Goal: Task Accomplishment & Management: Complete application form

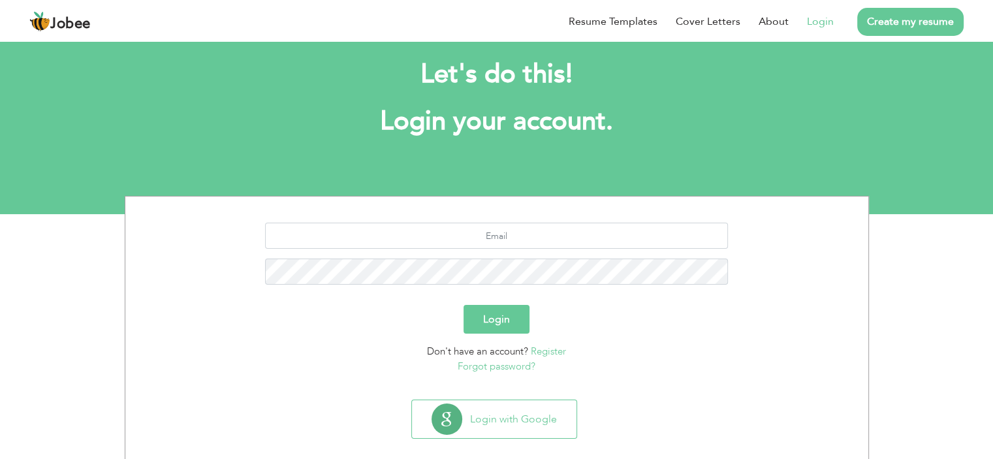
scroll to position [36, 0]
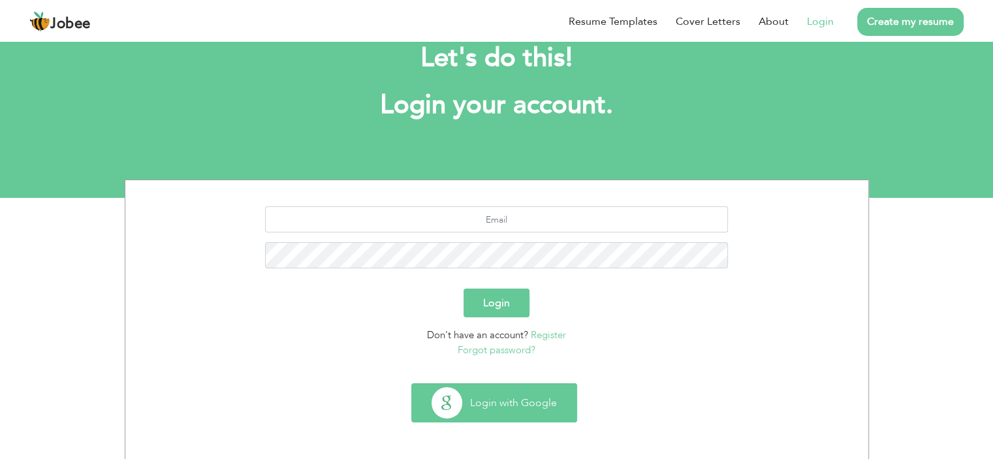
click at [511, 417] on button "Login with Google" at bounding box center [494, 403] width 165 height 38
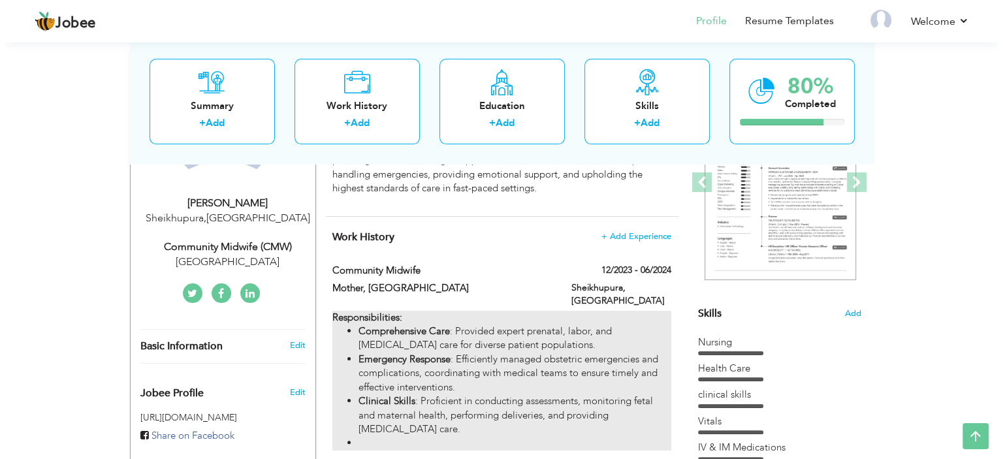
scroll to position [261, 0]
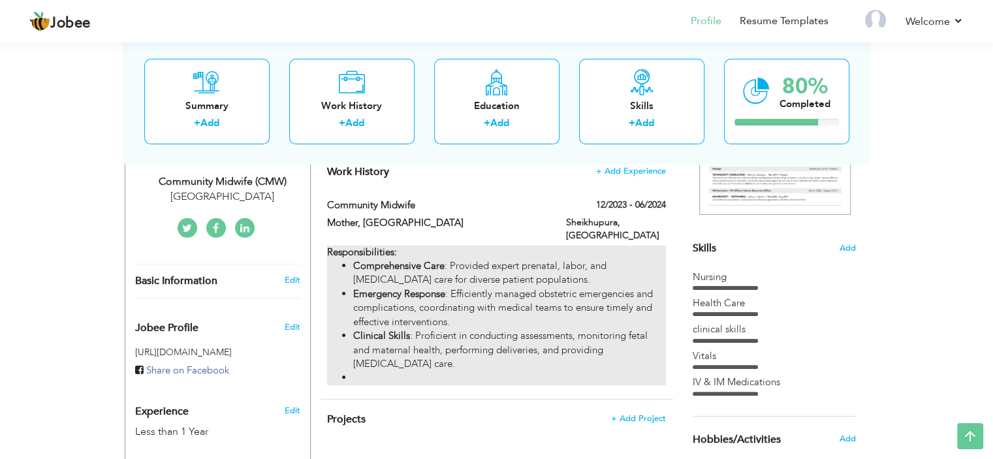
click at [507, 347] on li "Clinical Skills : Proficient in conducting assessments, monitoring fetal and ma…" at bounding box center [509, 350] width 312 height 42
type input "Community Midwife"
type input "Mother, [GEOGRAPHIC_DATA]"
type input "12/2023"
type input "06/2024"
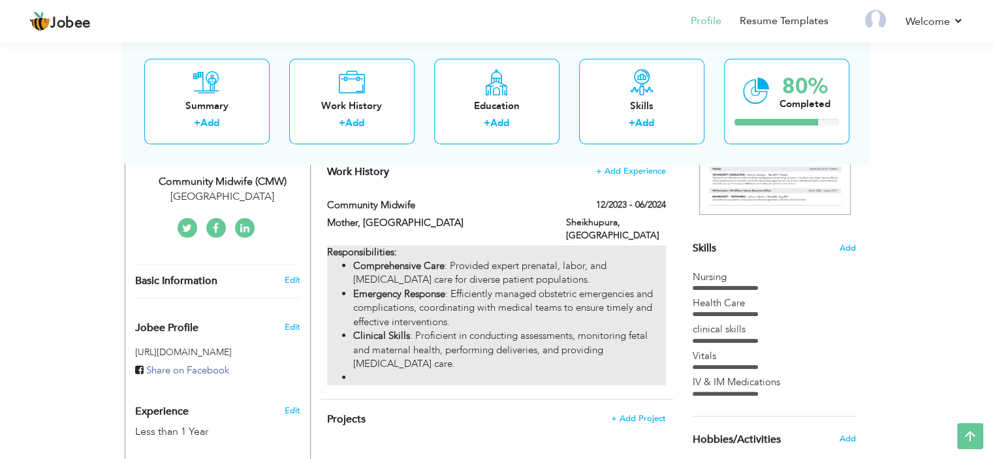
type input "[GEOGRAPHIC_DATA]"
type input "Sheikhupura"
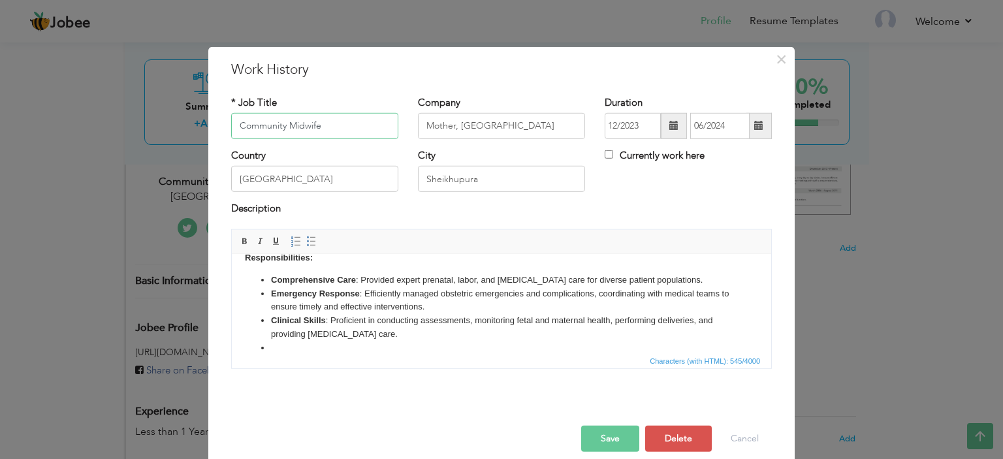
scroll to position [31, 0]
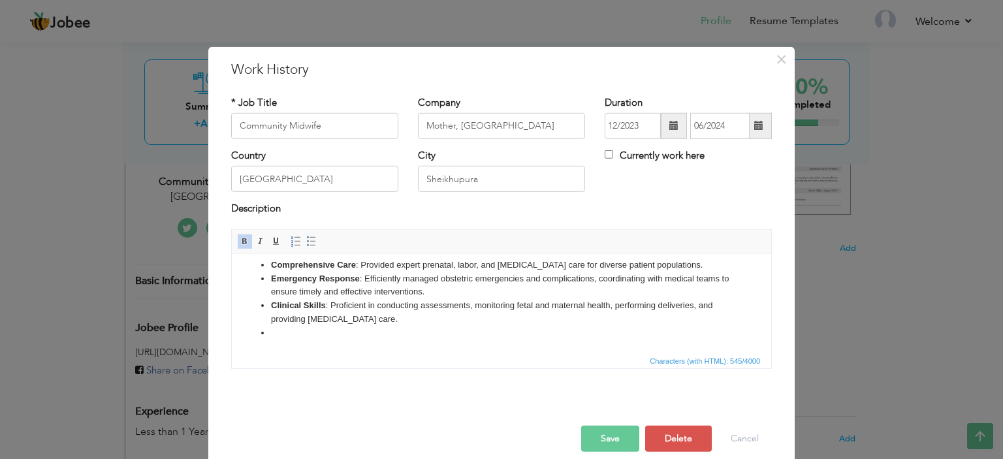
click at [499, 319] on li "Clinical Skills : Proficient in conducting assessments, monitoring fetal and ma…" at bounding box center [501, 311] width 461 height 27
click at [497, 330] on li at bounding box center [501, 333] width 461 height 14
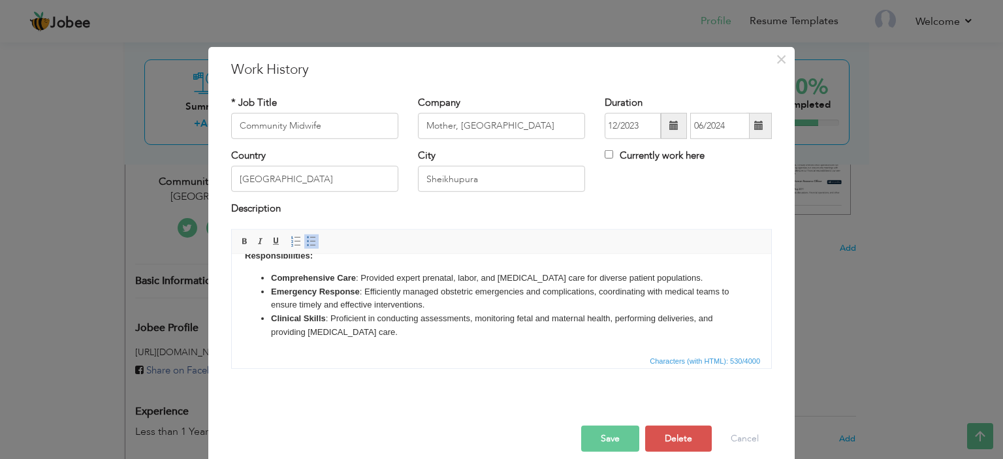
scroll to position [18, 0]
click at [599, 444] on button "Save" at bounding box center [610, 439] width 58 height 26
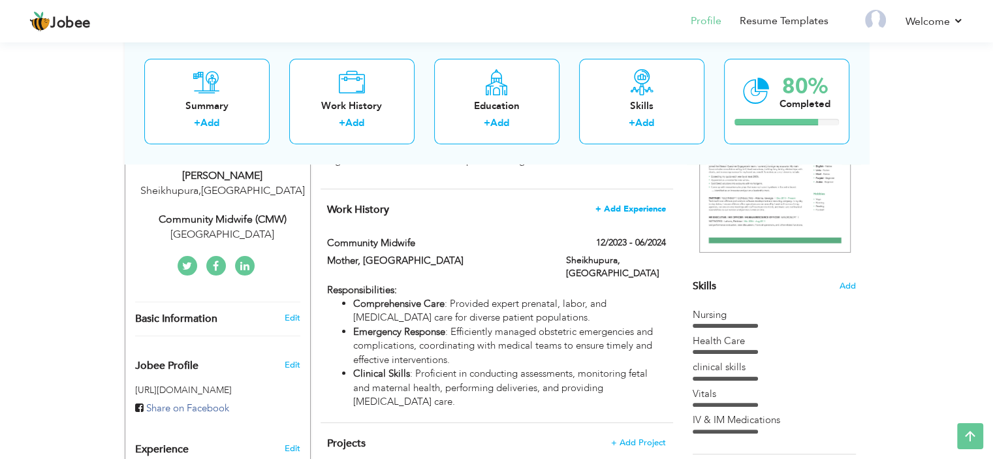
scroll to position [196, 0]
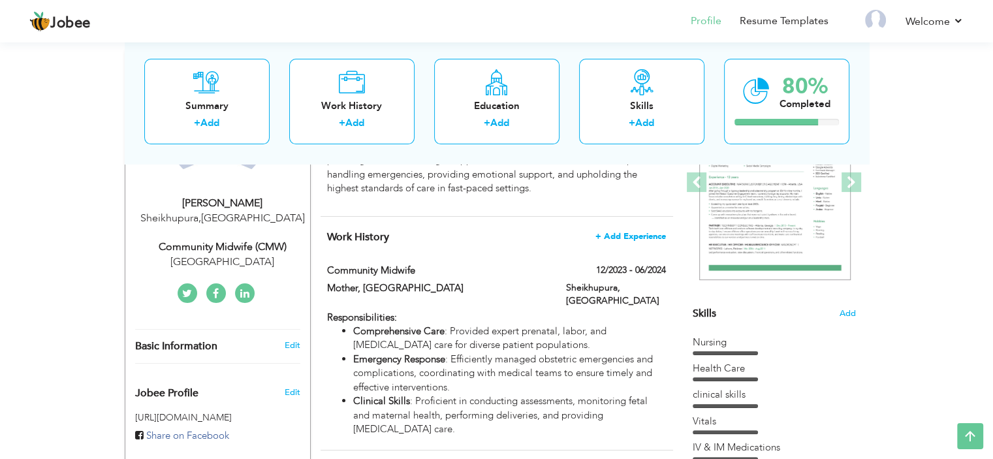
click at [607, 241] on span "+ Add Experience" at bounding box center [630, 236] width 71 height 9
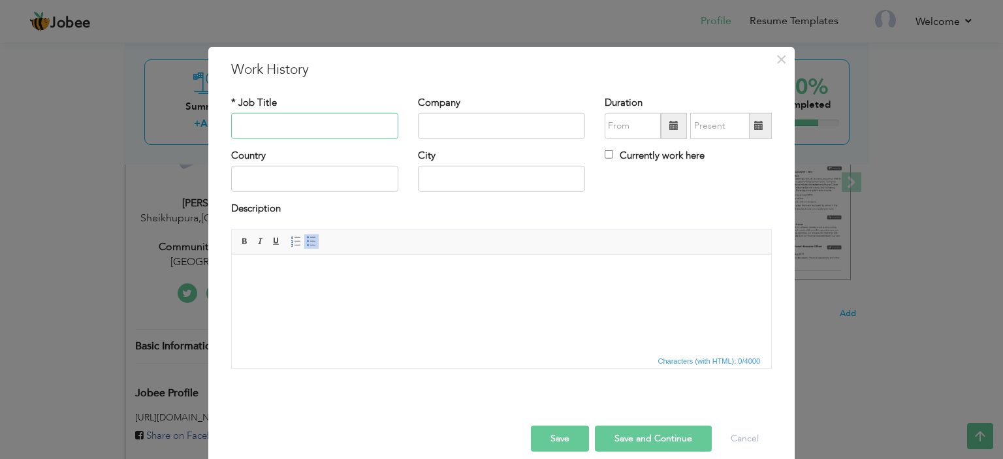
click at [251, 131] on input "text" at bounding box center [314, 126] width 167 height 26
click at [539, 127] on input "text" at bounding box center [501, 126] width 167 height 26
type input "D"
type input "Shifa Hospital Sheikhupura"
click at [672, 130] on span at bounding box center [673, 125] width 9 height 9
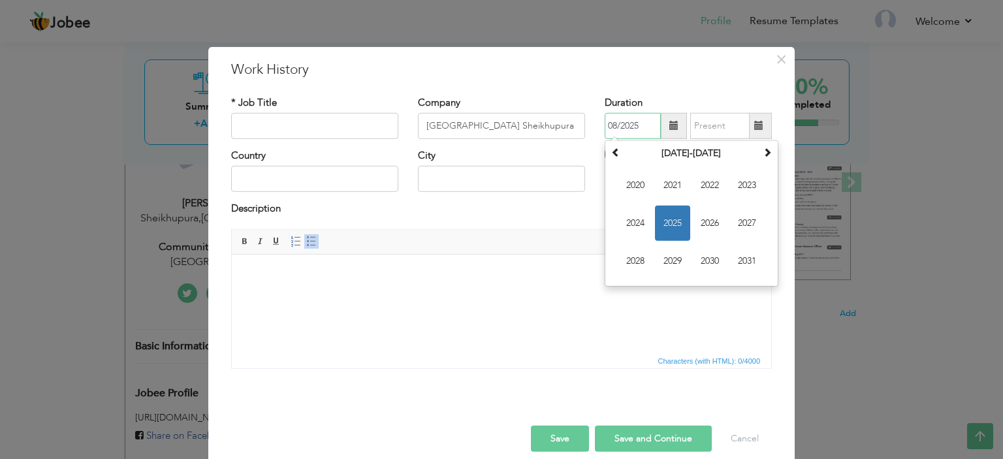
click at [663, 219] on span "2025" at bounding box center [672, 223] width 35 height 35
click at [614, 154] on span at bounding box center [615, 152] width 9 height 9
click at [638, 257] on span "Sep" at bounding box center [635, 260] width 35 height 35
type input "09/2024"
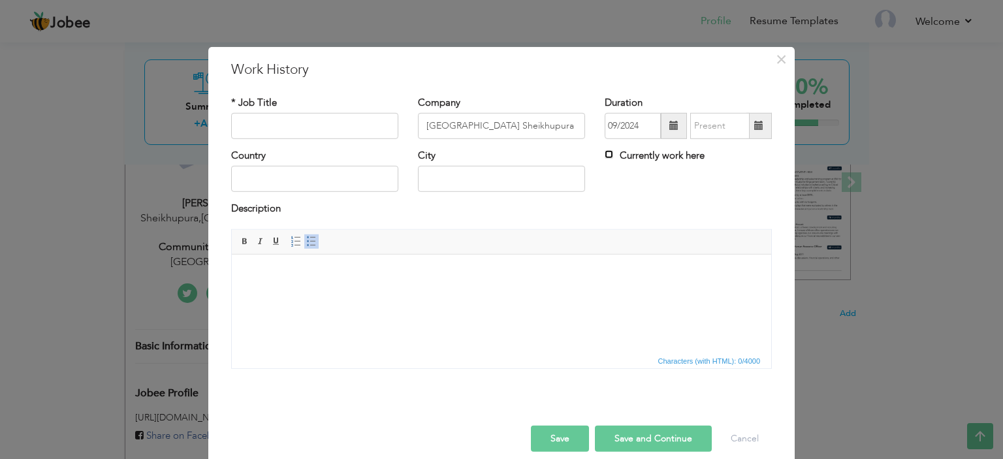
click at [605, 155] on input "Currently work here" at bounding box center [608, 154] width 8 height 8
checkbox input "true"
click at [286, 135] on input "text" at bounding box center [314, 126] width 167 height 26
drag, startPoint x: 568, startPoint y: 56, endPoint x: 591, endPoint y: 105, distance: 54.0
click at [591, 105] on div "× Work History * Job Title Company Shifa Hospital Sheikhupura Duration 09/2024 …" at bounding box center [501, 260] width 586 height 428
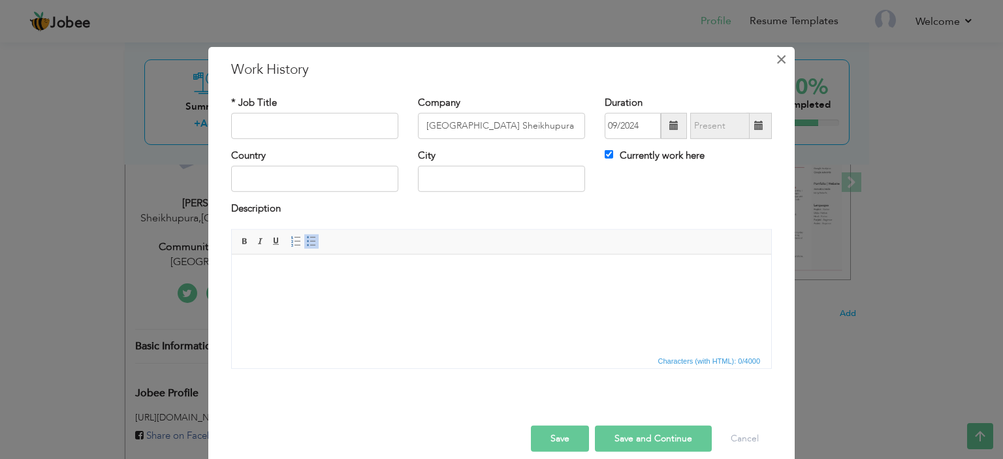
click at [776, 61] on span "×" at bounding box center [781, 59] width 11 height 24
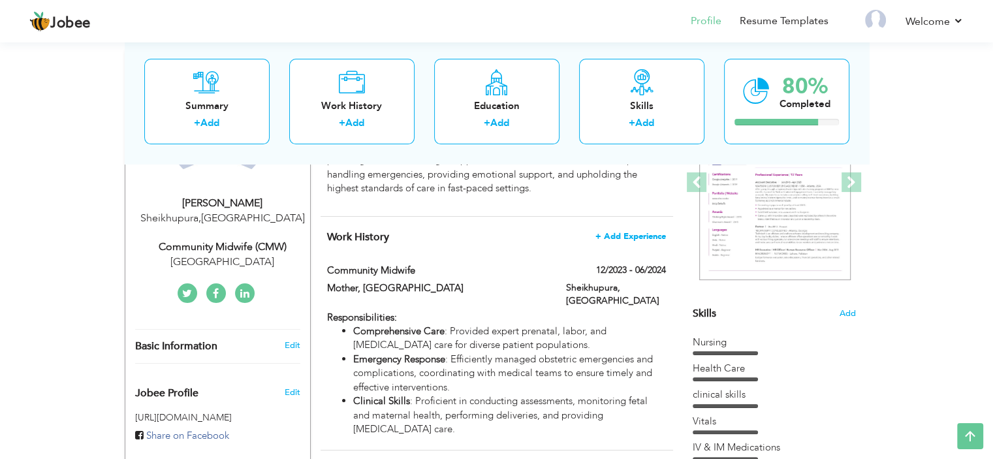
click at [621, 240] on span "+ Add Experience" at bounding box center [630, 236] width 71 height 9
checkbox input "false"
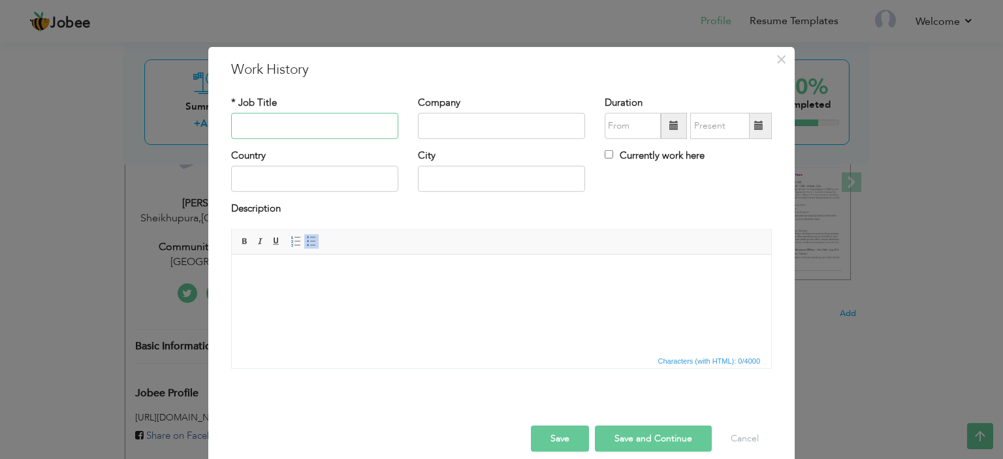
click at [307, 130] on input "text" at bounding box center [314, 126] width 167 height 26
type input "Community Midwife"
click at [548, 130] on input "Alshifa Hospital Sheikhupura" at bounding box center [501, 126] width 167 height 26
type input "[GEOGRAPHIC_DATA]"
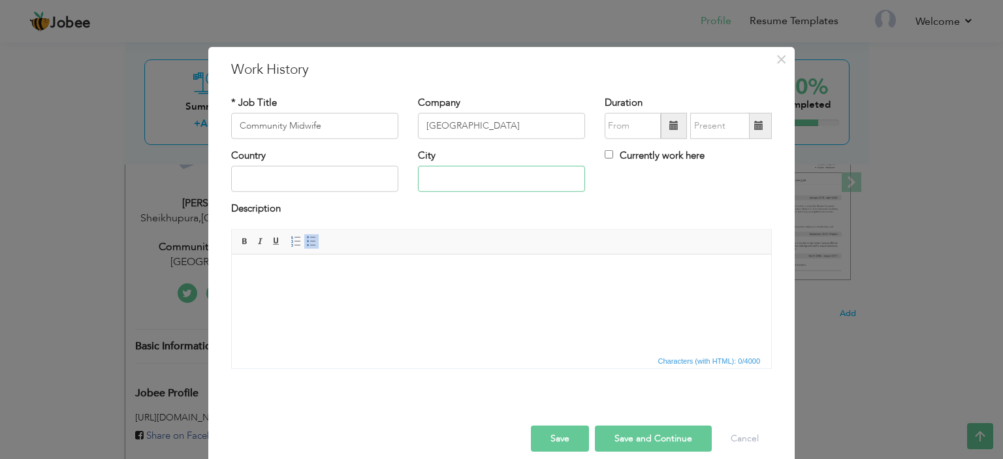
click at [499, 188] on input "text" at bounding box center [501, 179] width 167 height 26
paste input "Sheikhupura"
type input "Sheikhupura"
click at [333, 181] on input "text" at bounding box center [314, 179] width 167 height 26
type input "[GEOGRAPHIC_DATA]"
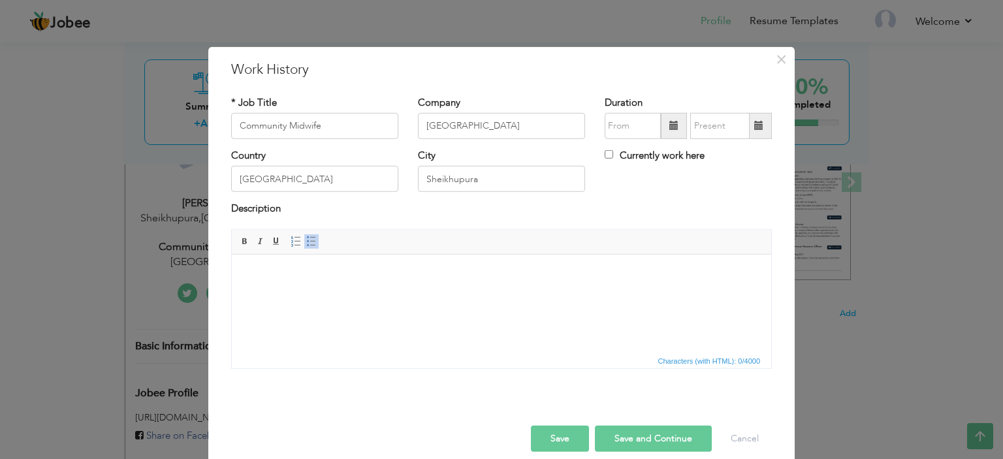
click at [670, 127] on span at bounding box center [673, 125] width 9 height 9
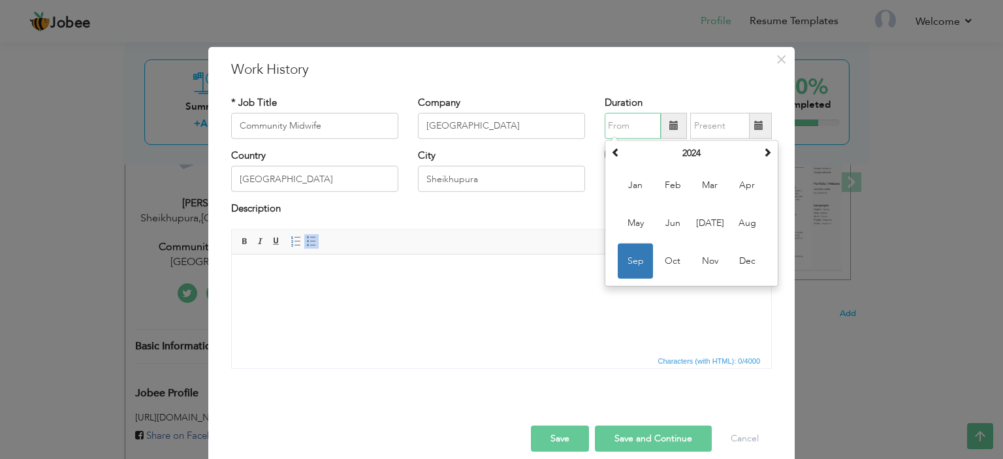
click at [636, 258] on span "Sep" at bounding box center [635, 260] width 35 height 35
type input "09/2024"
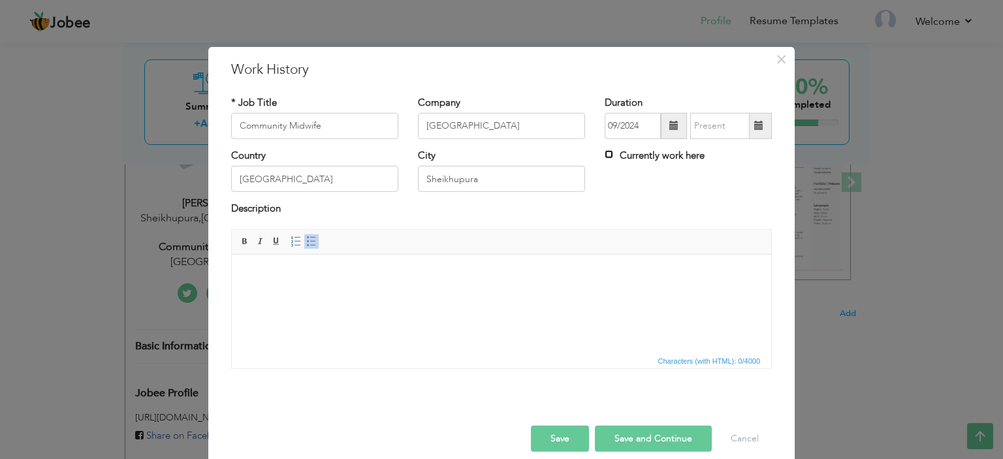
click at [604, 154] on input "Currently work here" at bounding box center [608, 154] width 8 height 8
checkbox input "true"
click at [534, 294] on html at bounding box center [501, 274] width 539 height 40
click at [556, 437] on button "Save" at bounding box center [560, 439] width 58 height 26
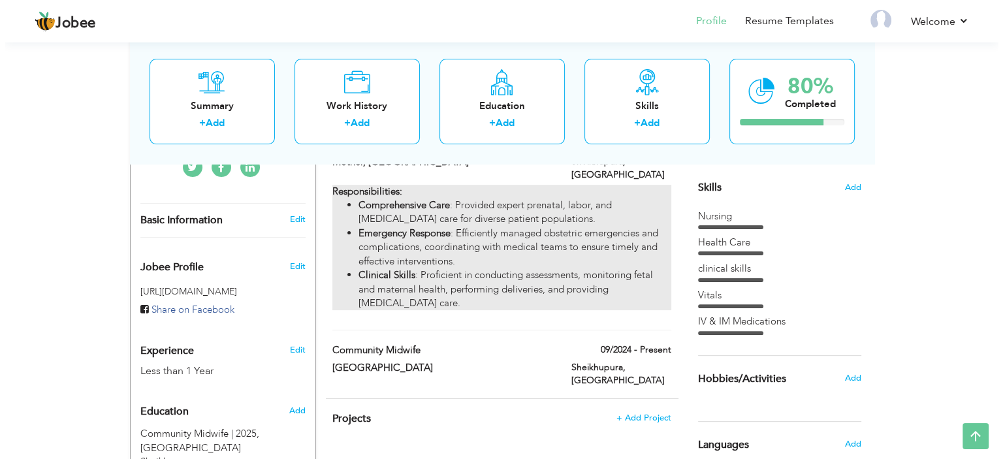
scroll to position [392, 0]
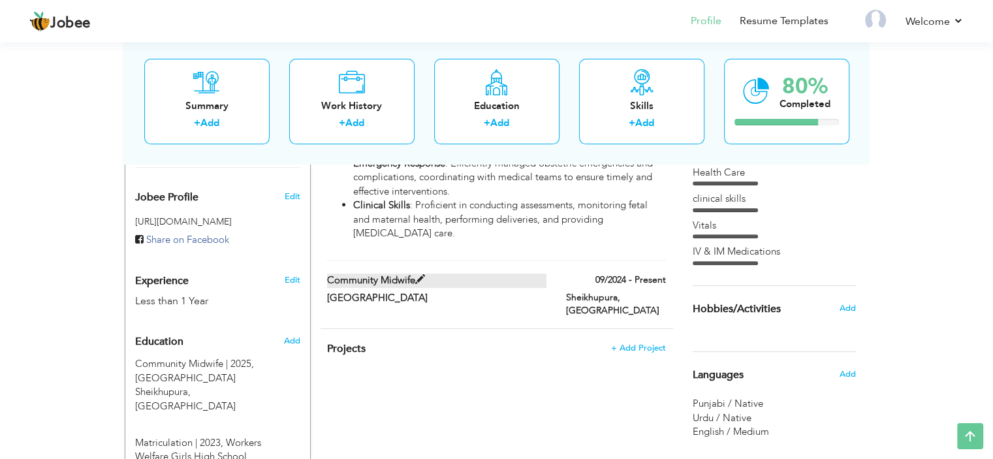
click at [462, 274] on label "Community Midwife" at bounding box center [436, 281] width 219 height 14
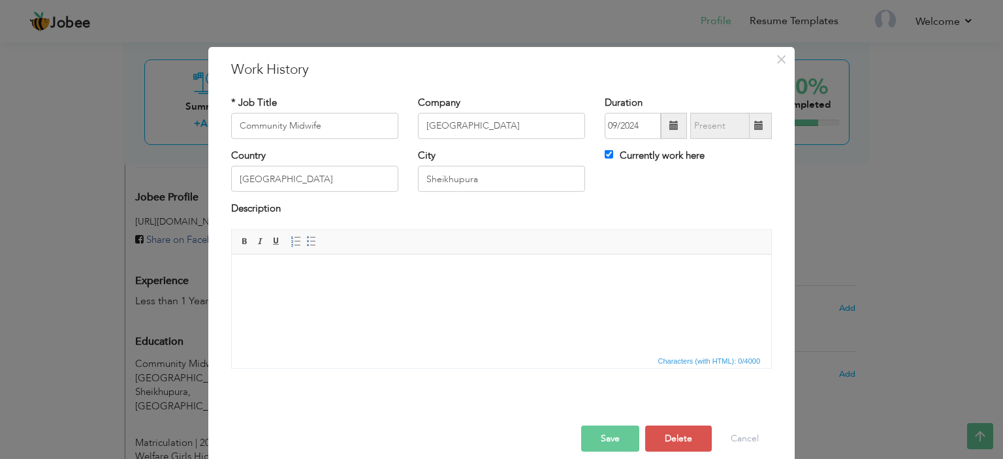
click at [467, 271] on body at bounding box center [501, 274] width 513 height 14
click at [351, 266] on html "Respnosibilities:" at bounding box center [501, 274] width 539 height 40
click at [240, 244] on span at bounding box center [245, 241] width 10 height 10
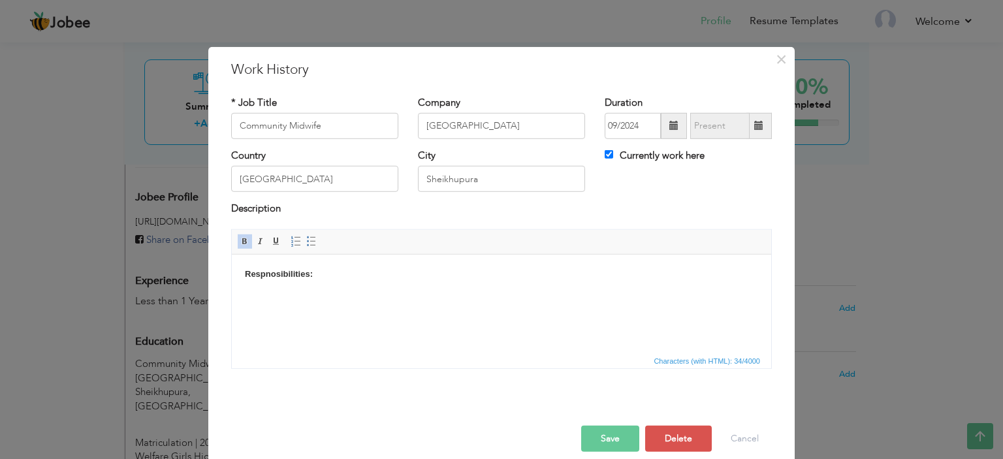
click at [390, 282] on html "Respnosibilities:" at bounding box center [501, 274] width 539 height 40
click at [306, 247] on span "Insert/Remove Numbered List Insert/Remove Bulleted List" at bounding box center [303, 242] width 31 height 16
click at [306, 243] on span at bounding box center [311, 241] width 10 height 10
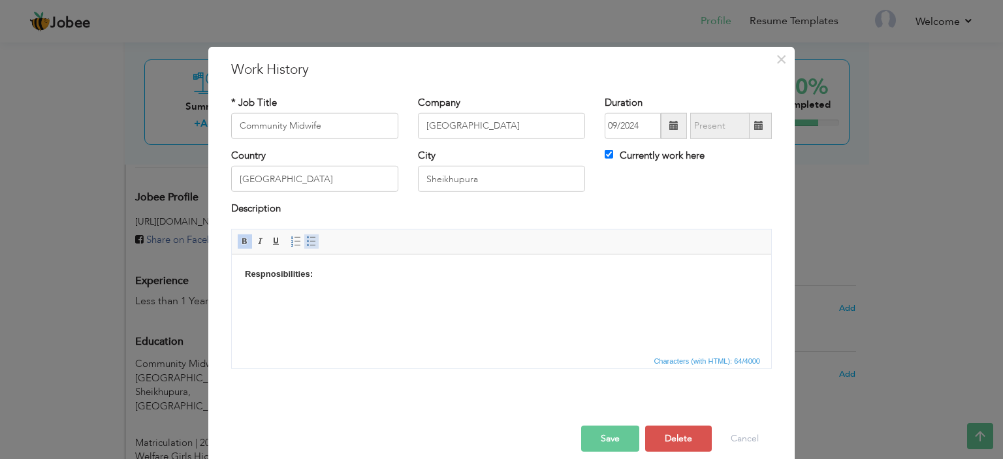
click at [306, 243] on span at bounding box center [311, 241] width 10 height 10
click at [274, 298] on strong "​​​​​​​ provide full antenatal care, including parenting classes, clinical exam…" at bounding box center [456, 295] width 371 height 10
click at [271, 293] on strong "​​​​​​​P rovide full antenatal care, including parenting classes, clinical exam…" at bounding box center [457, 295] width 372 height 10
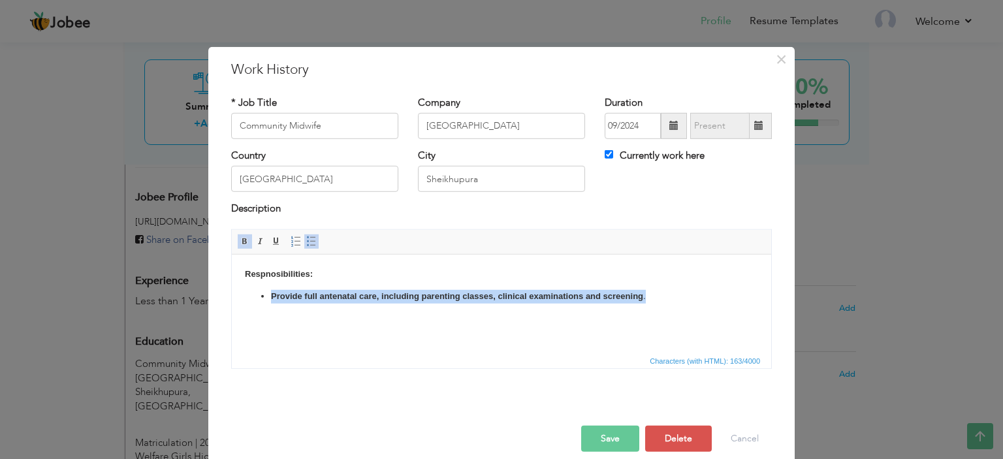
click at [271, 293] on strong "​​​​​​​P rovide full antenatal care, including parenting classes, clinical exam…" at bounding box center [457, 295] width 372 height 10
click at [674, 293] on li "​​​​​​​P rovide full antenatal care, including parenting classes, clinical exam…" at bounding box center [501, 296] width 461 height 14
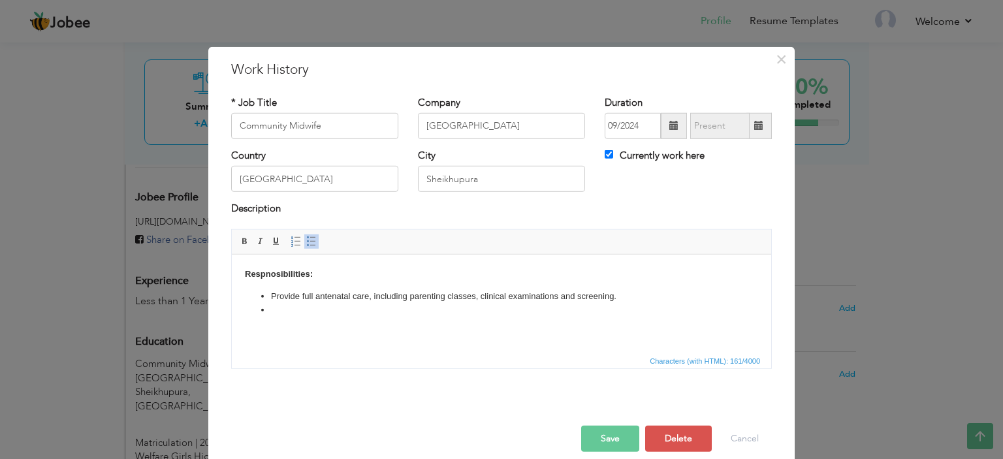
click at [663, 118] on span at bounding box center [674, 126] width 26 height 26
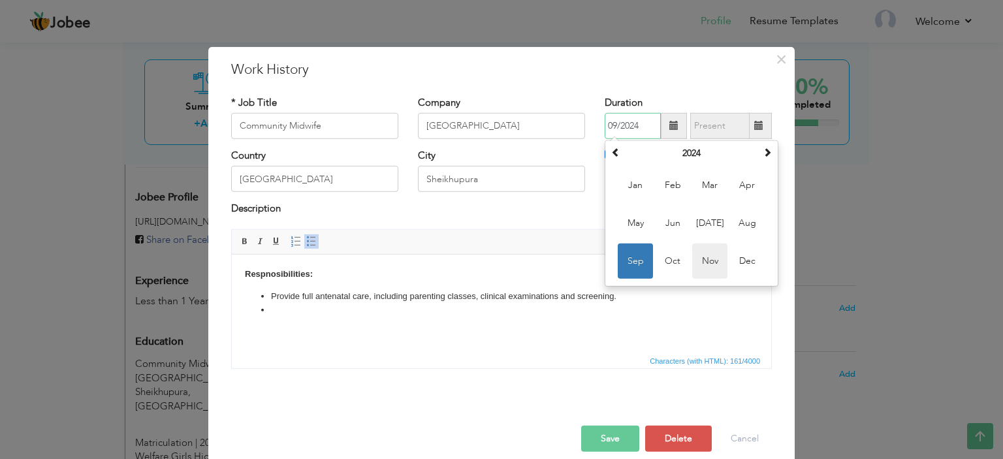
click at [700, 263] on span "Nov" at bounding box center [709, 260] width 35 height 35
type input "11/2024"
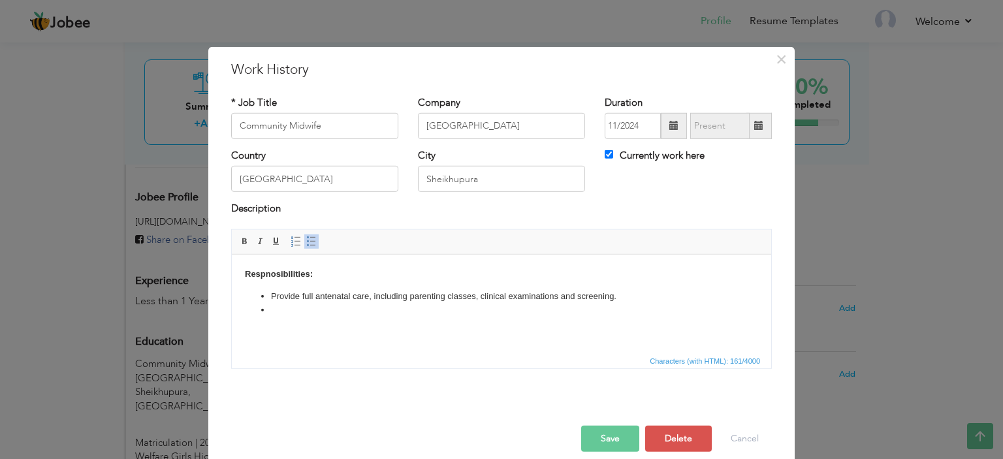
click at [303, 317] on html "Respnosibilities: ​​​​​​​P rovide full antenatal care, including parenting clas…" at bounding box center [501, 291] width 539 height 75
click at [274, 313] on li "examining and monitoring pregnant women." at bounding box center [501, 310] width 461 height 14
click at [572, 313] on li "Examining and monitoring pregnant women." at bounding box center [501, 310] width 461 height 14
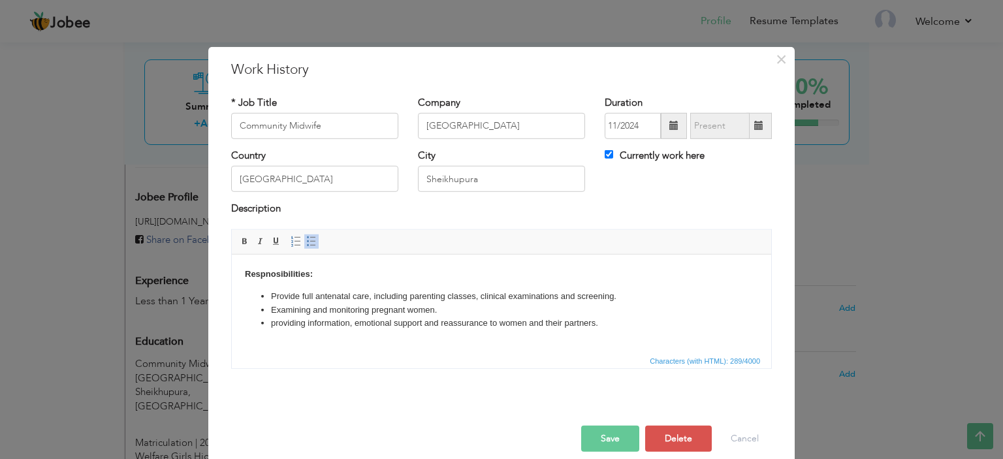
click at [275, 326] on li "providing information, emotional support and reassurance to women and their par…" at bounding box center [501, 323] width 461 height 14
click at [661, 330] on html "Respnosibilities: ​​​​​​​P rovide full antenatal care, including parenting clas…" at bounding box center [501, 298] width 539 height 89
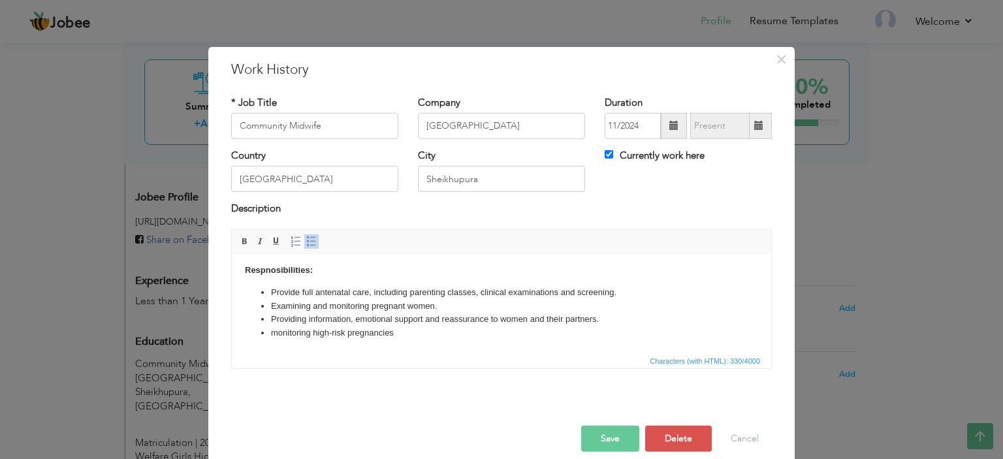
click at [279, 330] on li "monitoring high-risk pregnancies" at bounding box center [501, 333] width 461 height 14
click at [438, 332] on li "Monitoring high-risk pregnancies" at bounding box center [501, 333] width 461 height 14
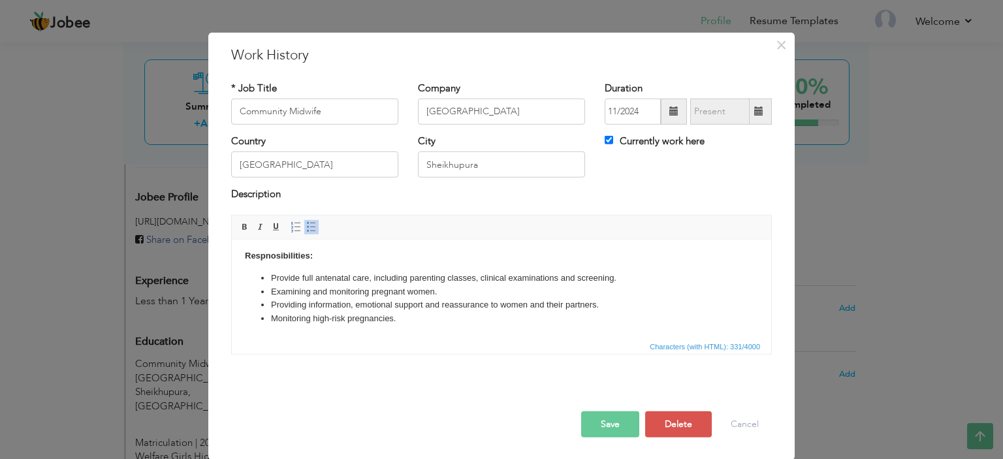
click at [607, 423] on button "Save" at bounding box center [610, 424] width 58 height 26
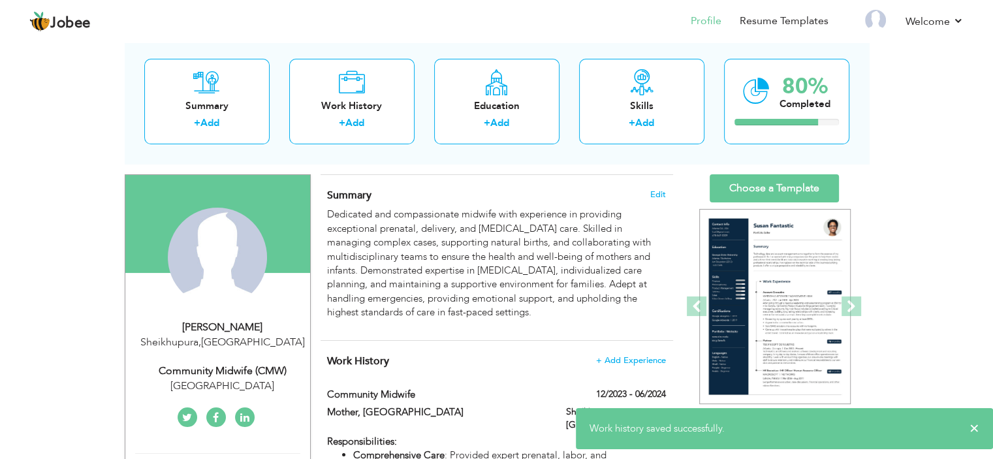
scroll to position [65, 0]
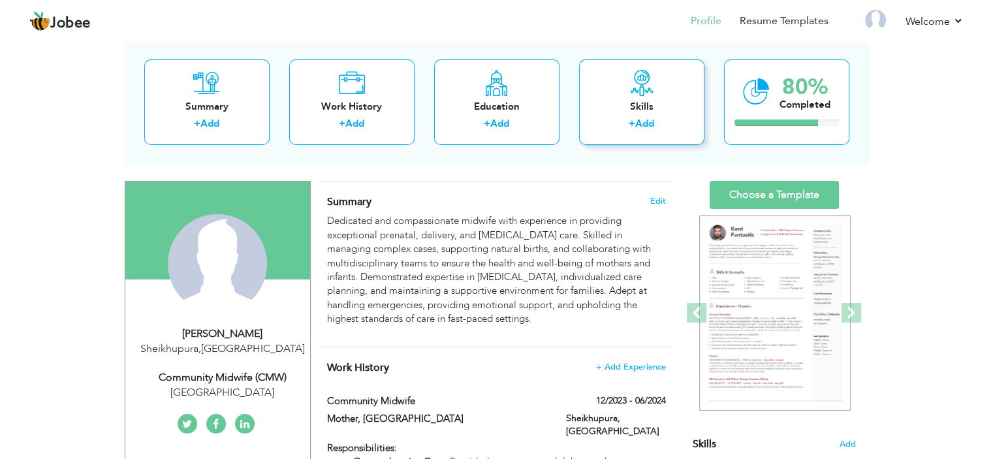
click at [589, 119] on div "+ Add" at bounding box center [641, 125] width 104 height 17
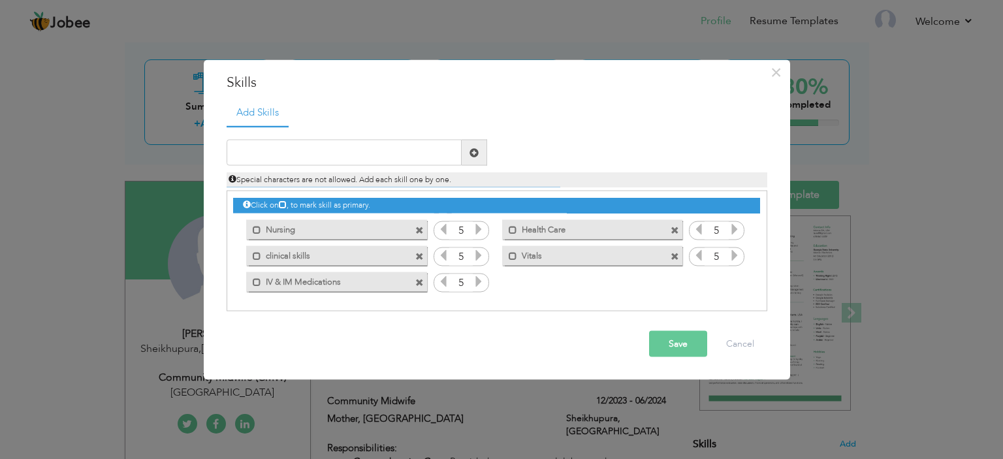
click at [289, 259] on label "clinical skills" at bounding box center [327, 253] width 132 height 16
click at [277, 259] on label "clinical skills" at bounding box center [329, 253] width 130 height 16
click at [381, 147] on input "text" at bounding box center [344, 153] width 235 height 26
click at [339, 149] on input "Canalization" at bounding box center [344, 153] width 235 height 26
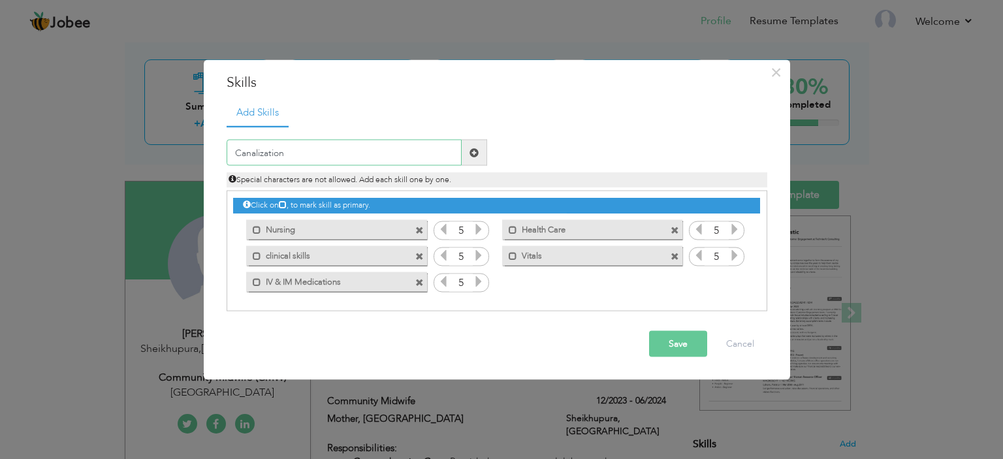
click at [339, 149] on input "Canalization" at bounding box center [344, 153] width 235 height 26
paste input "cannul"
click at [238, 151] on input "cannulation" at bounding box center [344, 153] width 235 height 26
type input "Cannulation"
click at [477, 150] on span at bounding box center [473, 152] width 9 height 9
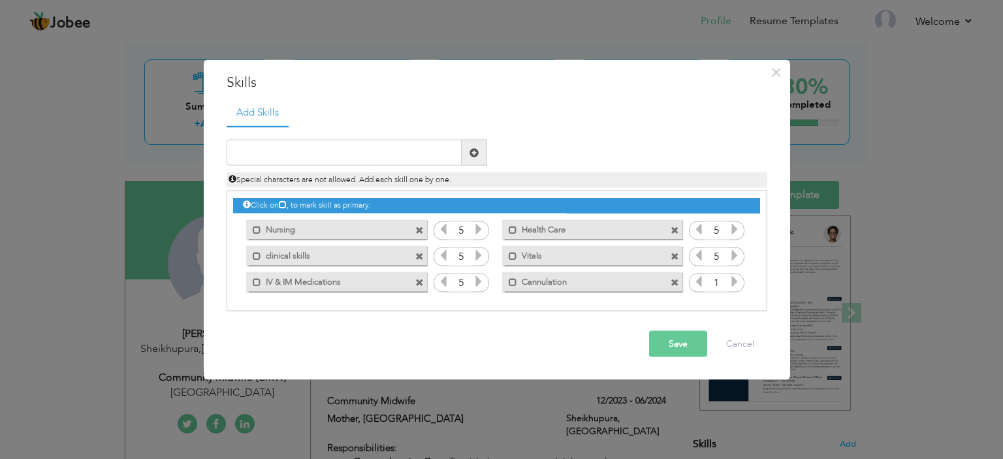
click at [736, 283] on icon at bounding box center [735, 281] width 12 height 12
click at [316, 158] on input "text" at bounding box center [344, 153] width 235 height 26
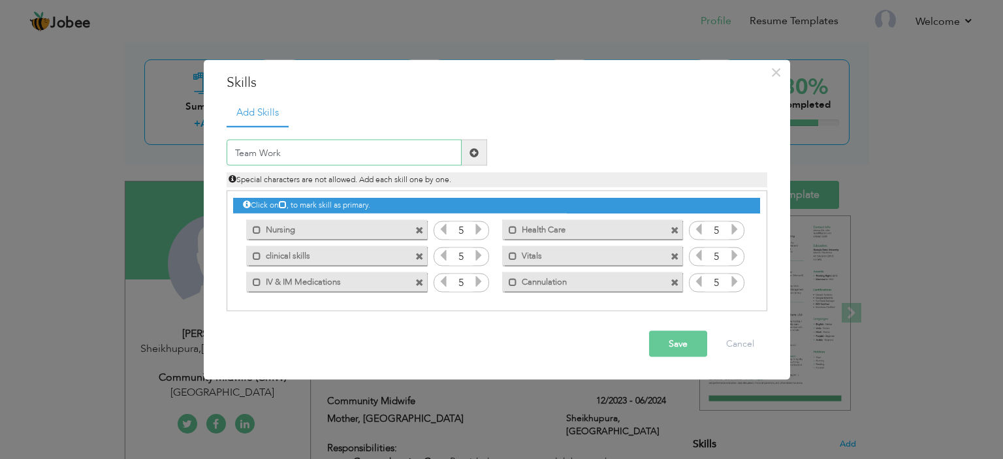
type input "Team Work"
click at [473, 151] on span at bounding box center [473, 152] width 9 height 9
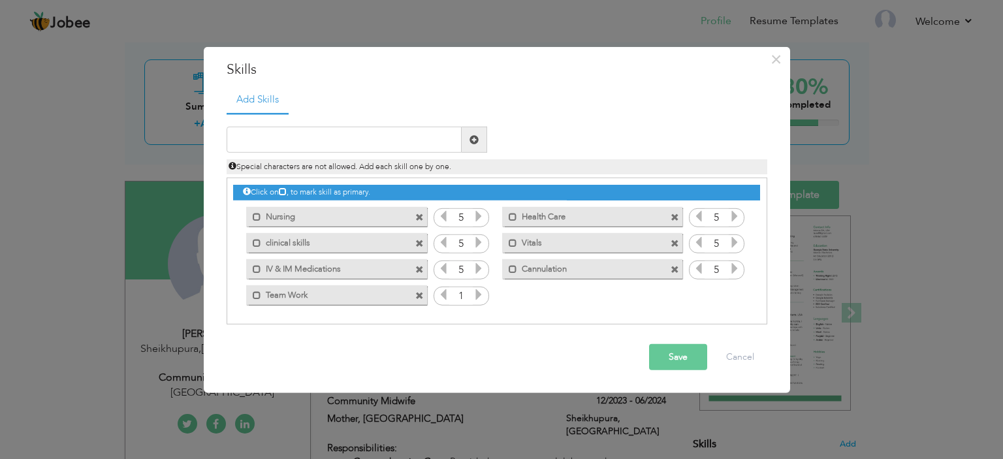
click at [479, 299] on icon at bounding box center [479, 295] width 12 height 12
click at [669, 361] on button "Save" at bounding box center [678, 357] width 58 height 26
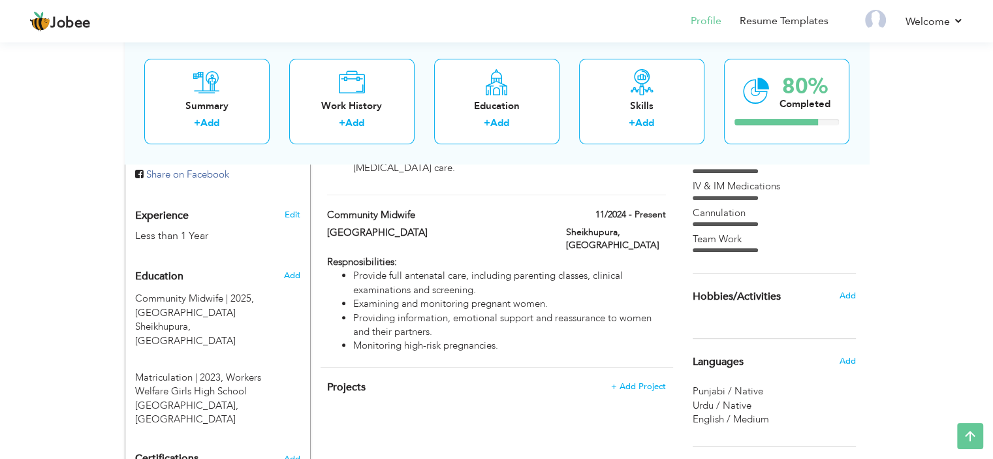
scroll to position [0, 0]
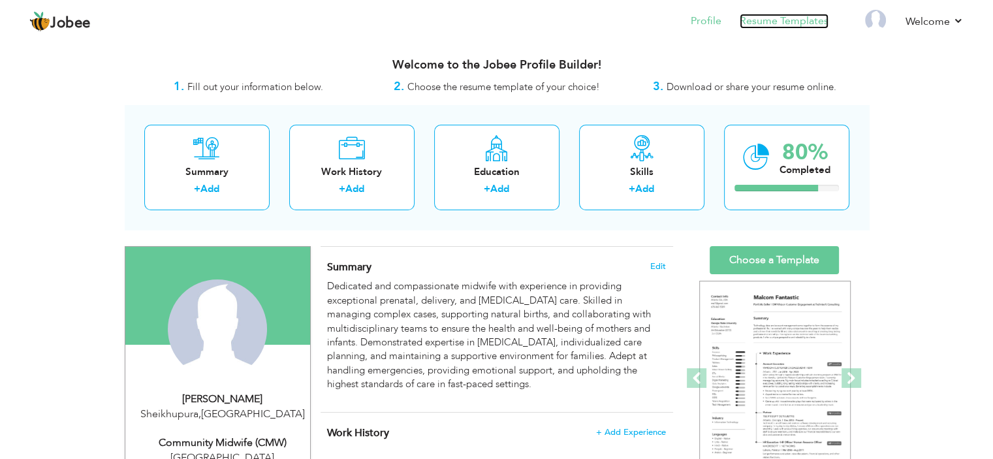
click at [772, 28] on link "Resume Templates" at bounding box center [784, 21] width 89 height 15
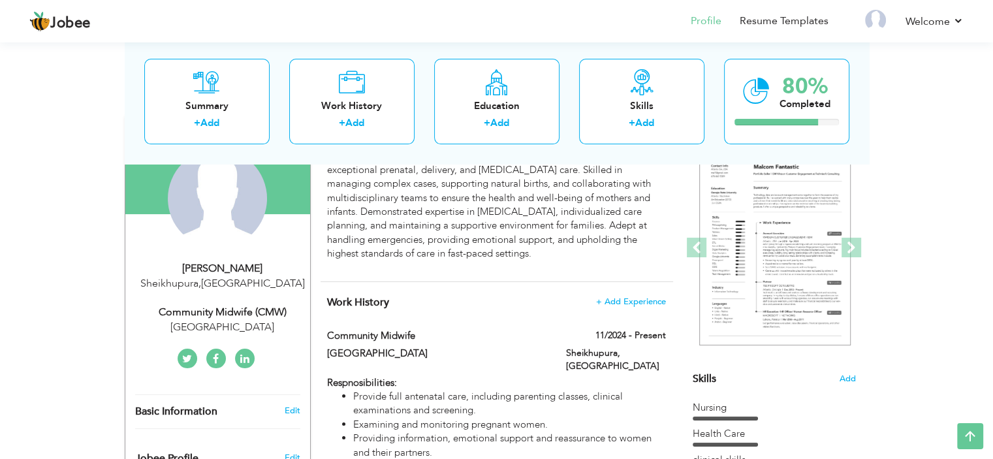
click at [274, 323] on div "Mother & Children Complex Hospital Sheikhupura" at bounding box center [222, 327] width 175 height 15
type input "Mubashra"
type input "Sultan"
type input "03053200035"
select select "number:166"
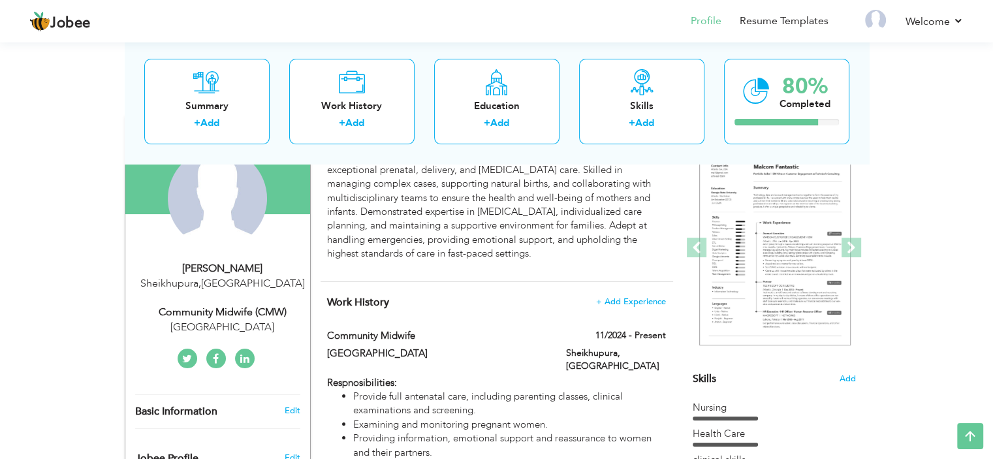
type input "Sheikhupura"
select select "number:2"
type input "Mother & Children Complex Hospital Sheikhupura"
type input "Community Midwife (CMW)"
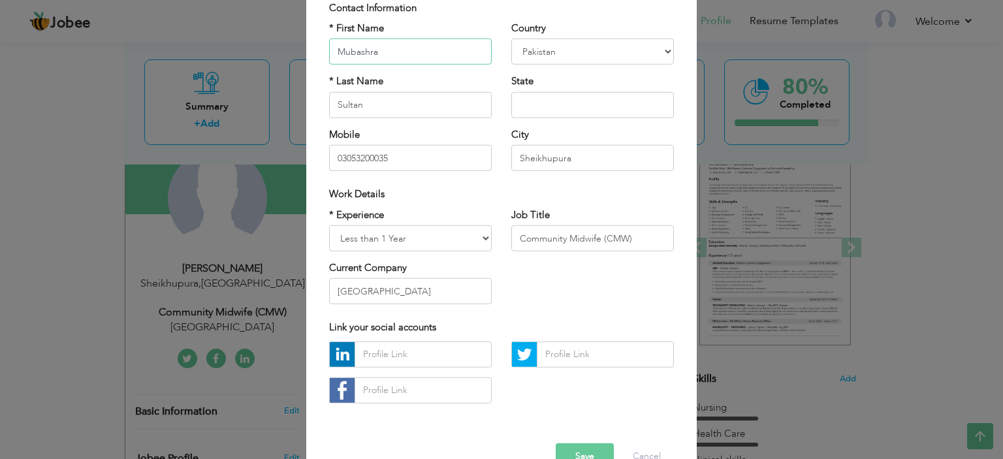
scroll to position [131, 0]
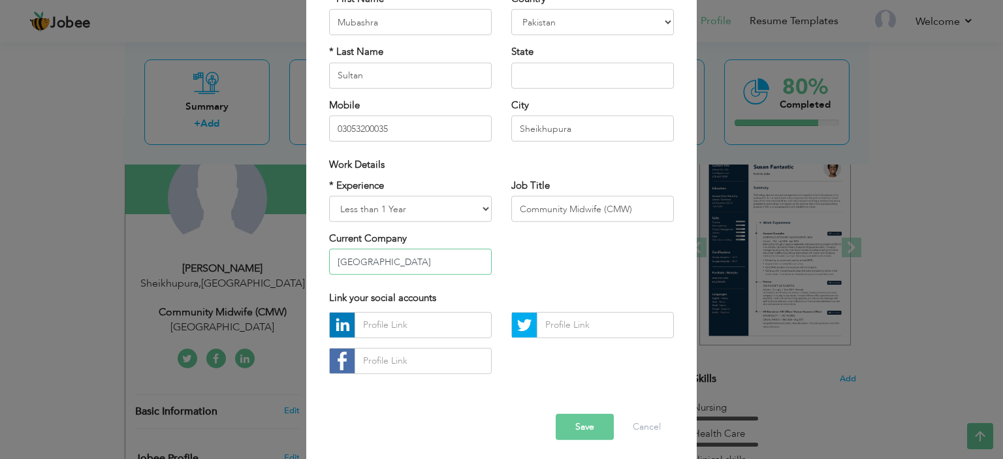
click at [462, 259] on input "Mother & Children Complex Hospital Sheikhupura" at bounding box center [410, 262] width 163 height 26
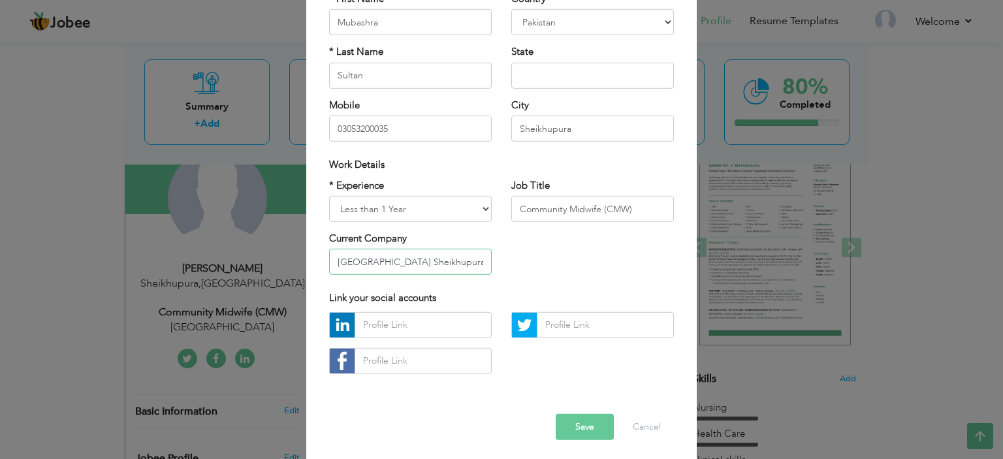
type input "Al Shifa Hospital Sheikhupura"
click at [574, 422] on button "Save" at bounding box center [585, 427] width 58 height 26
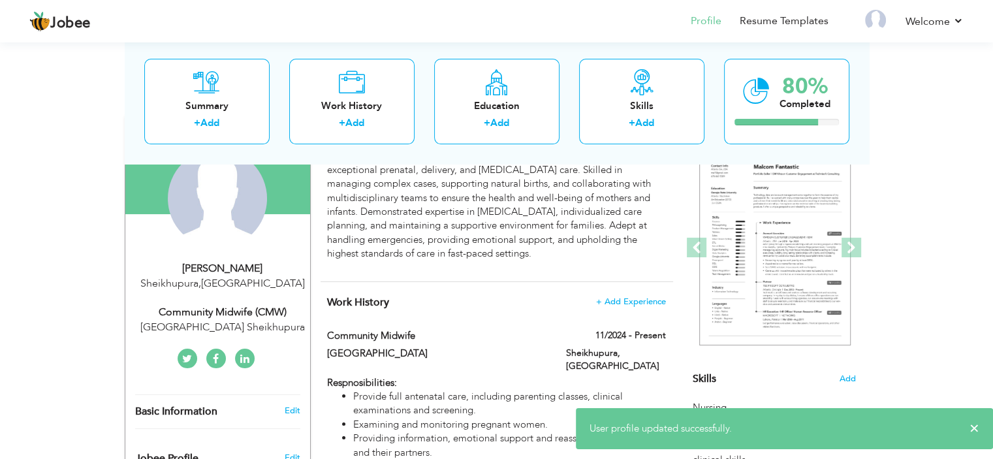
click at [223, 313] on div "Community Midwife (CMW)" at bounding box center [222, 312] width 175 height 15
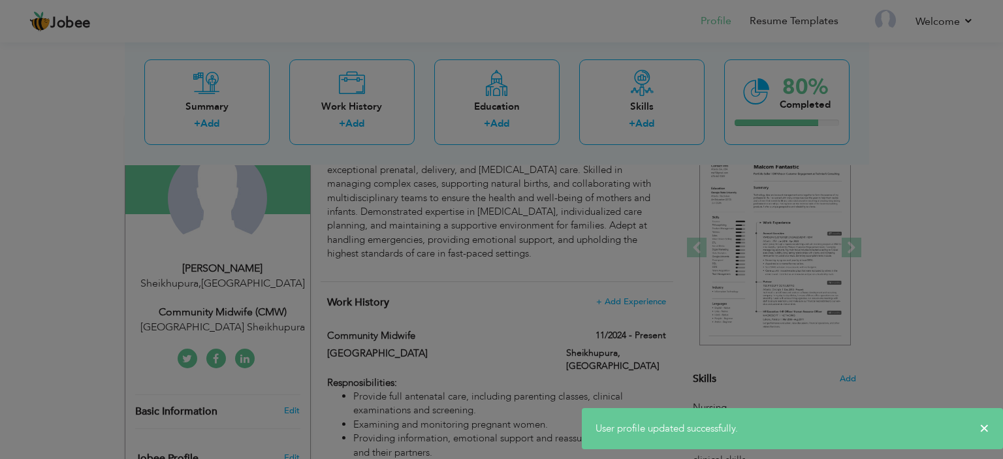
scroll to position [0, 0]
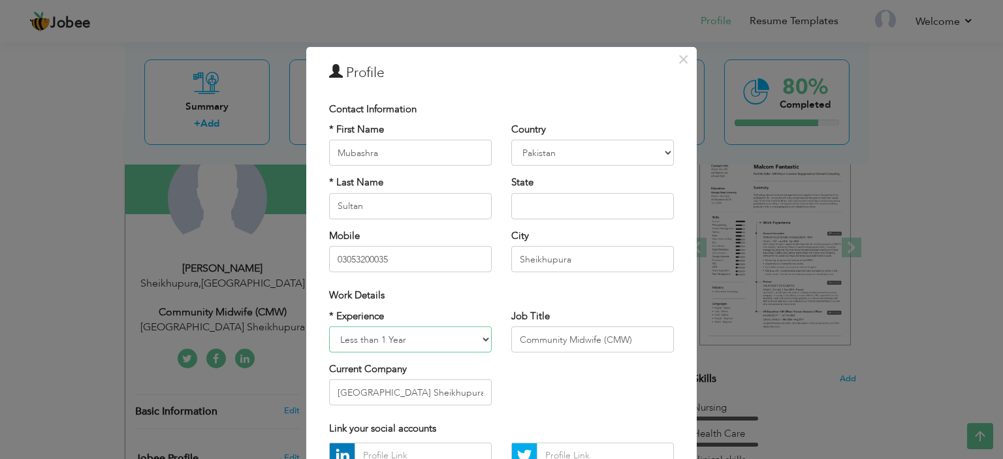
click at [398, 341] on select "Entry Level Less than 1 Year 1 Year 2 Years 3 Years 4 Years 5 Years 6 Years 7 Y…" at bounding box center [410, 339] width 163 height 26
select select "number:4"
click at [329, 326] on select "Entry Level Less than 1 Year 1 Year 2 Years 3 Years 4 Years 5 Years 6 Years 7 Y…" at bounding box center [410, 339] width 163 height 26
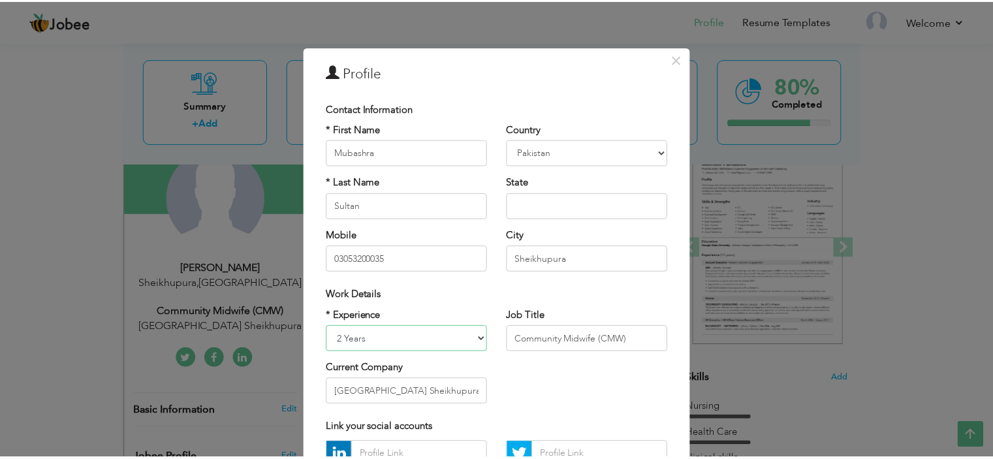
scroll to position [131, 0]
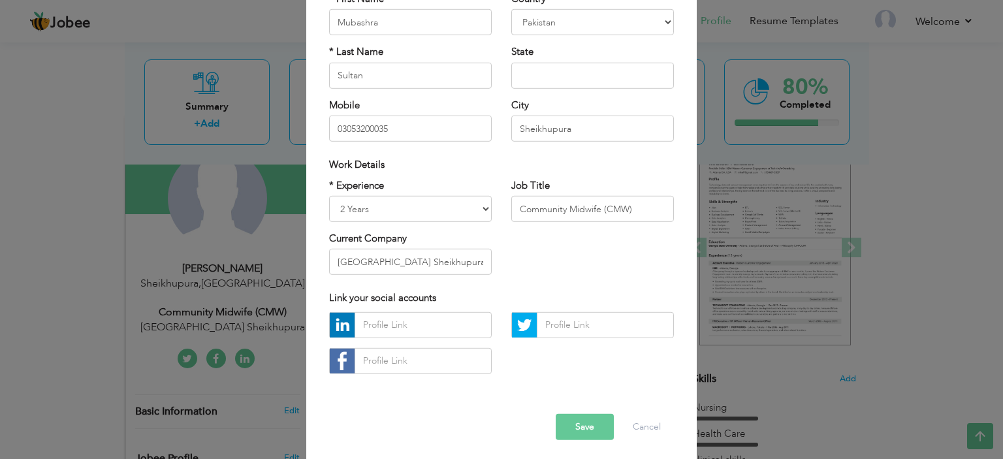
click at [569, 424] on button "Save" at bounding box center [585, 427] width 58 height 26
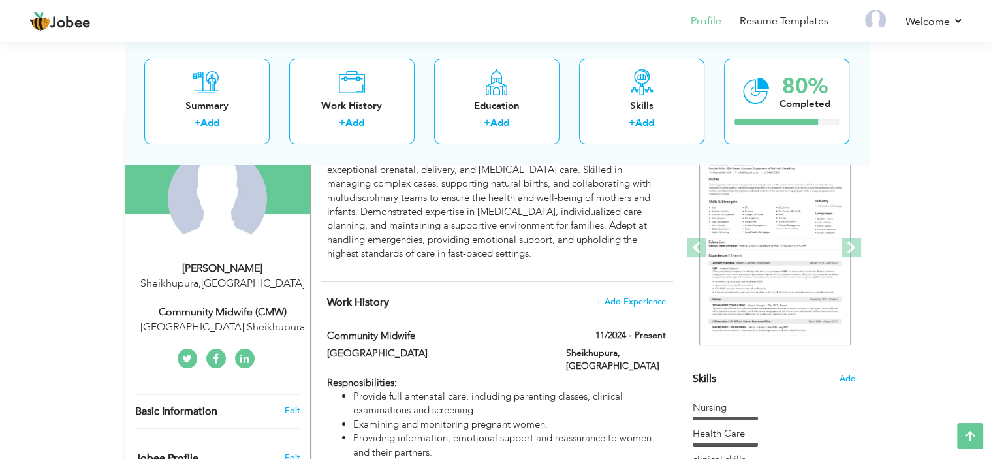
click at [222, 325] on div "Al Shifa Hospital Sheikhupura" at bounding box center [222, 327] width 175 height 15
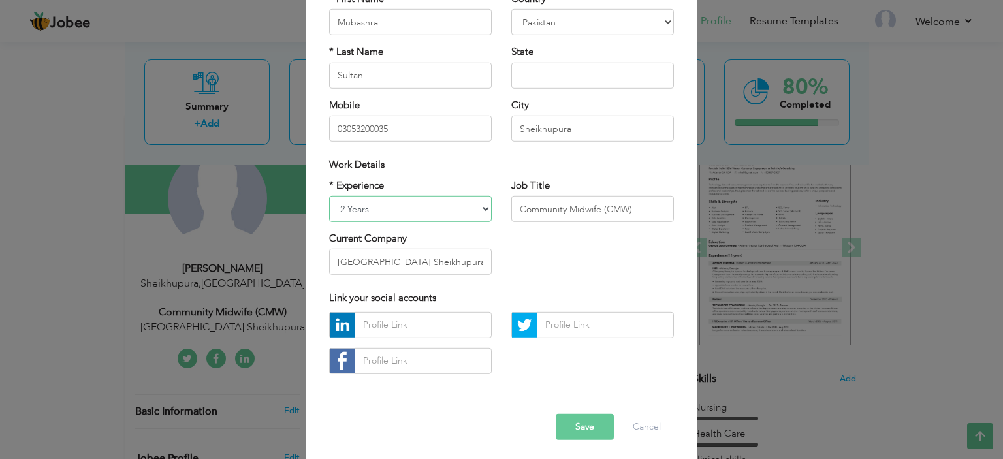
click at [362, 205] on select "Entry Level Less than 1 Year 1 Year 2 Years 3 Years 4 Years 5 Years 6 Years 7 Y…" at bounding box center [410, 209] width 163 height 26
click at [264, 62] on div "× Profile Contact Information * First Name Mubashra * Last Name Aruba" at bounding box center [501, 229] width 1003 height 459
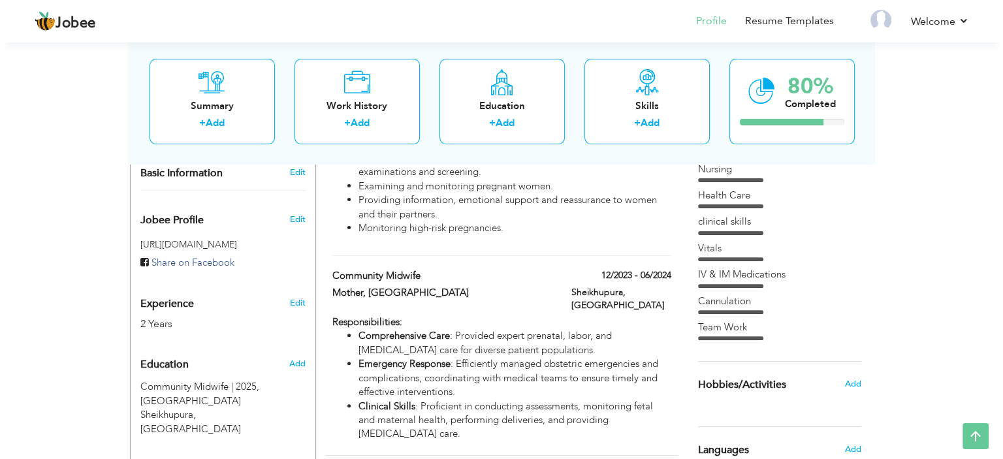
scroll to position [392, 0]
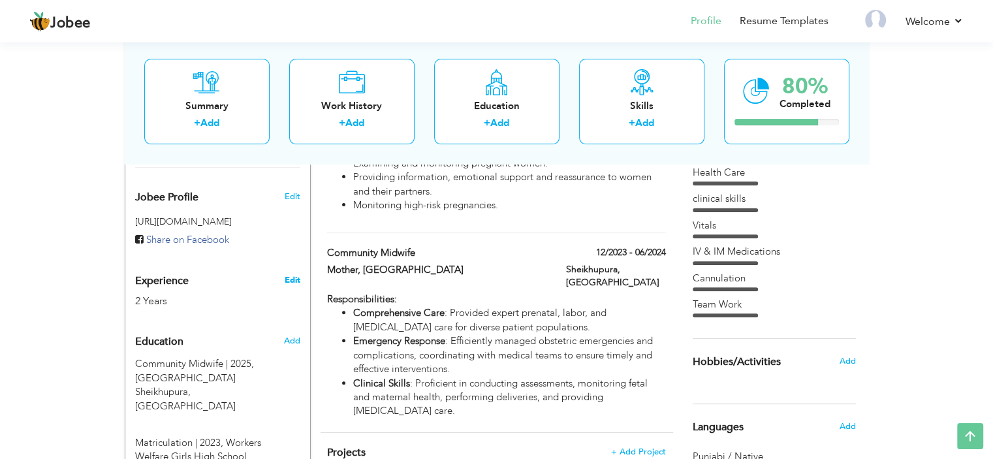
click at [293, 275] on link "Edit" at bounding box center [292, 280] width 16 height 12
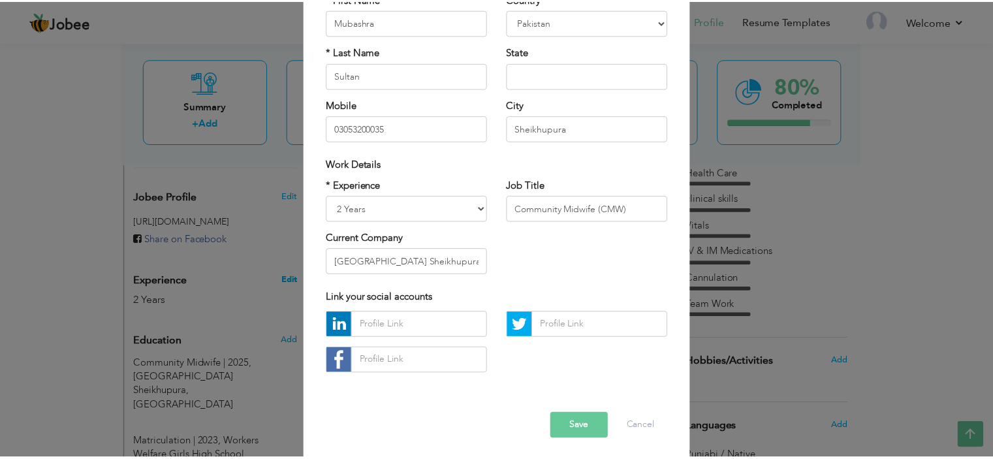
scroll to position [0, 0]
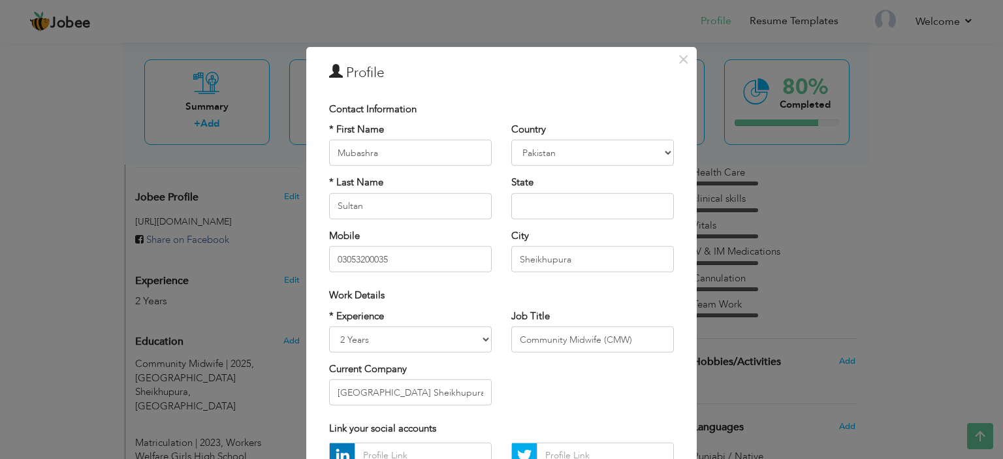
click at [826, 159] on div "× Profile Contact Information * First Name Mubashra * Last Name Aruba" at bounding box center [501, 229] width 1003 height 459
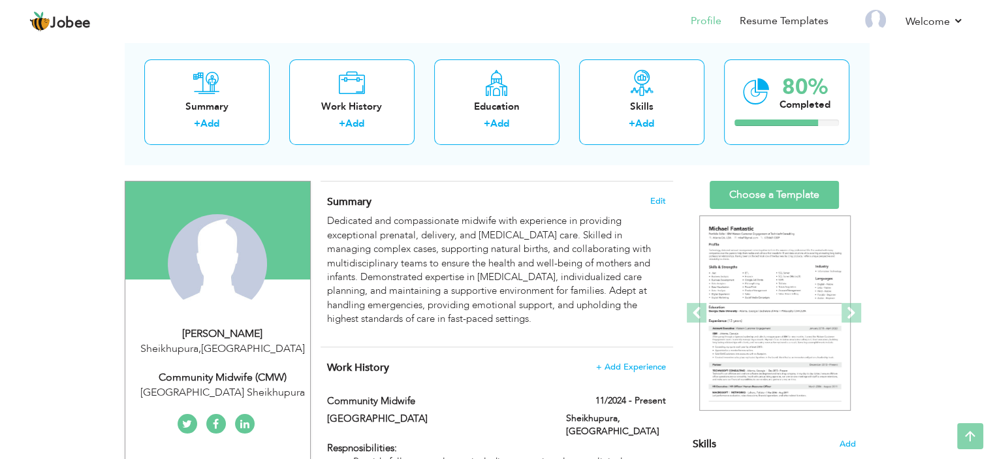
scroll to position [65, 0]
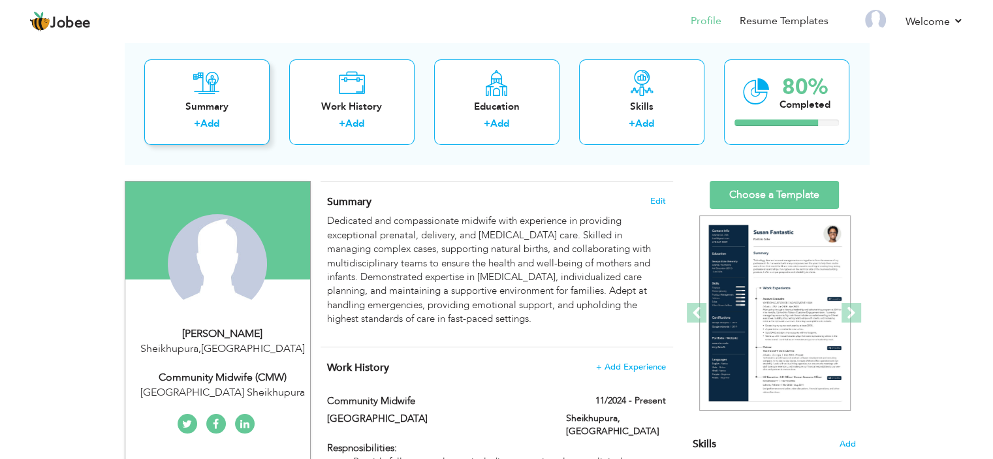
click at [183, 82] on div "Summary + Add" at bounding box center [206, 102] width 125 height 86
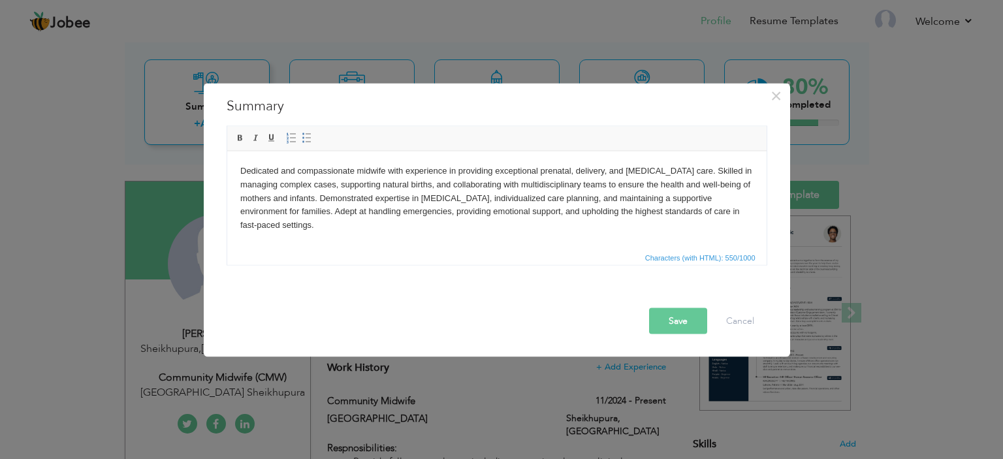
click at [183, 82] on div "× Summary Dedicated and compassionate midwife with experience in providing exce…" at bounding box center [501, 229] width 1003 height 459
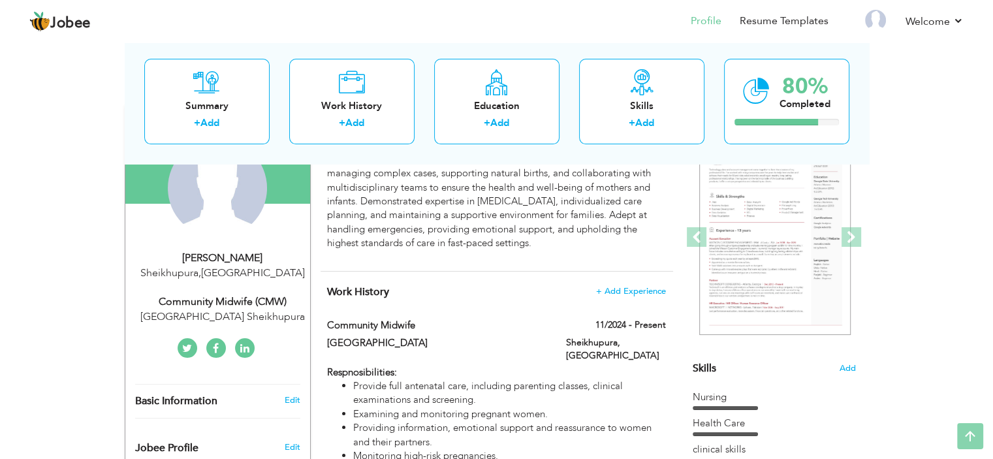
scroll to position [0, 0]
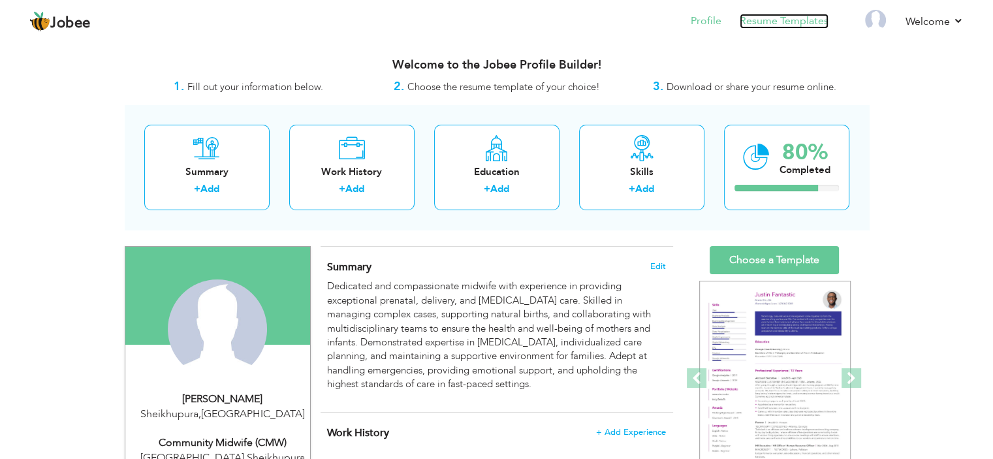
click at [758, 28] on link "Resume Templates" at bounding box center [784, 21] width 89 height 15
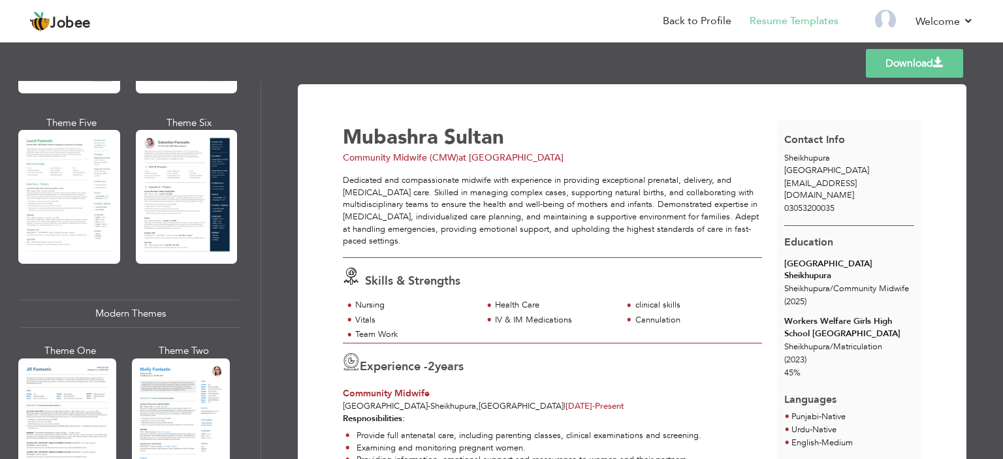
scroll to position [392, 0]
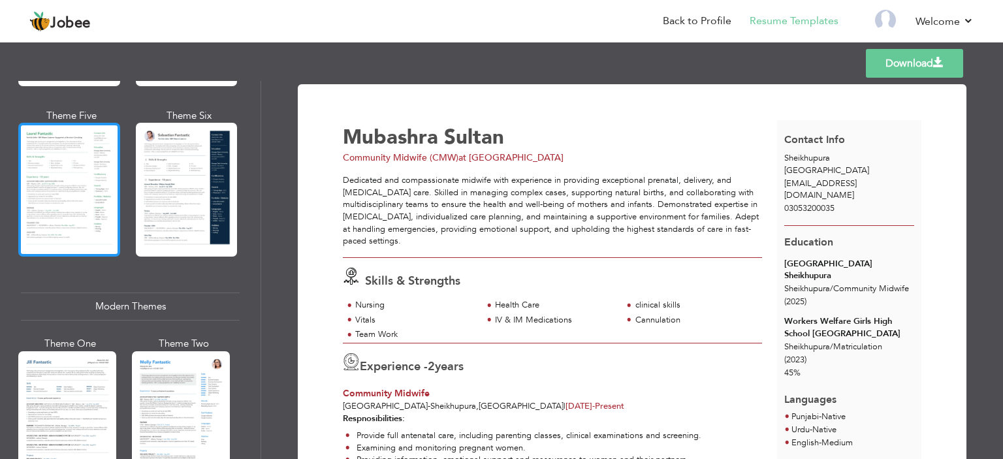
click at [29, 159] on div at bounding box center [69, 190] width 102 height 134
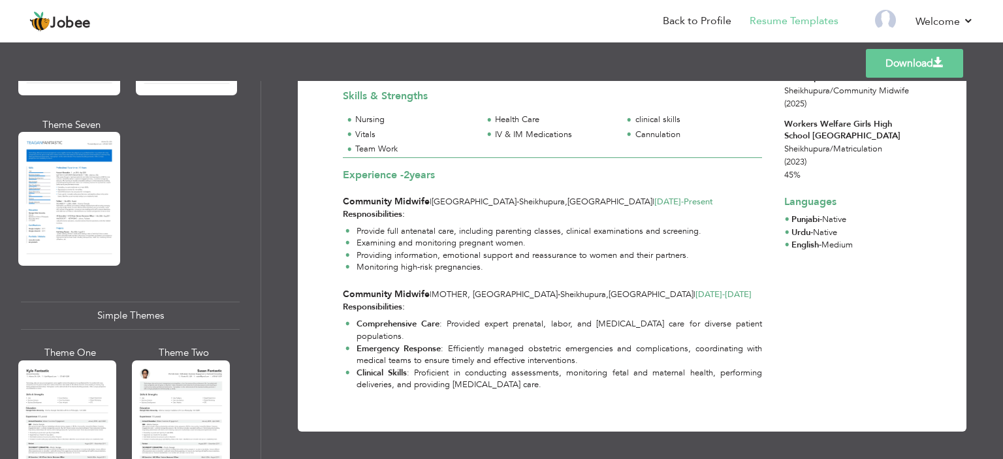
scroll to position [2220, 0]
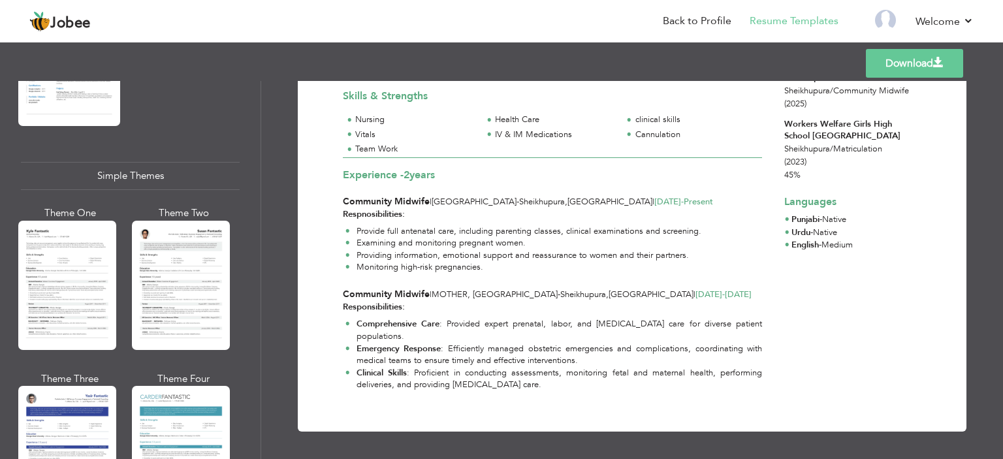
click at [103, 313] on div at bounding box center [67, 285] width 98 height 129
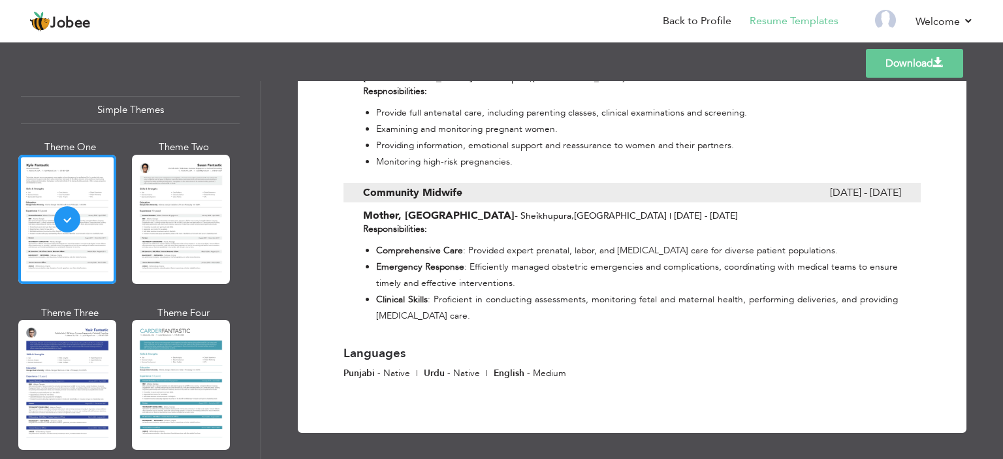
scroll to position [7, 0]
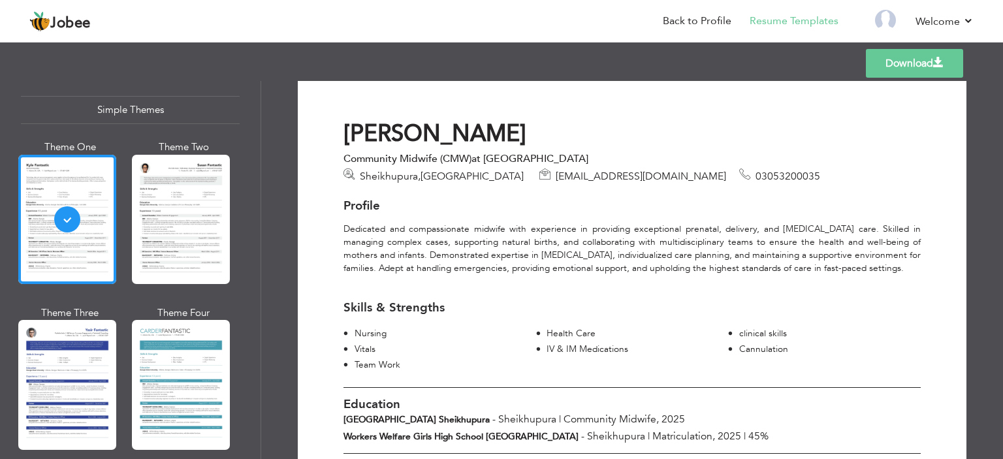
click at [893, 72] on link "Download" at bounding box center [914, 63] width 97 height 29
